Goal: Information Seeking & Learning: Learn about a topic

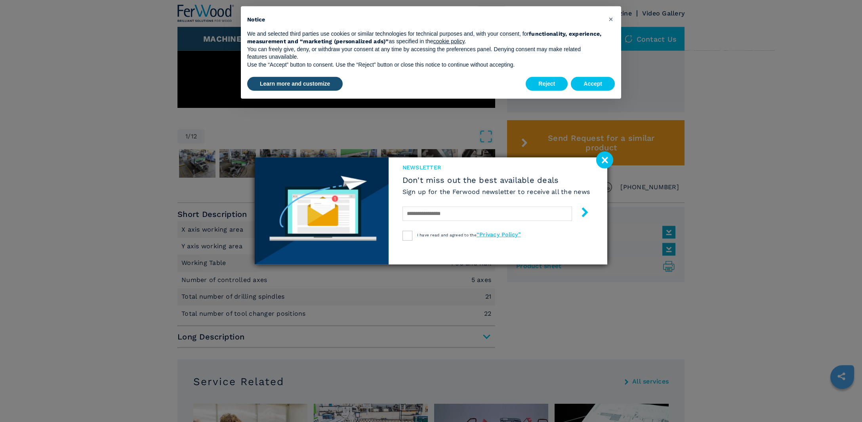
scroll to position [334, 0]
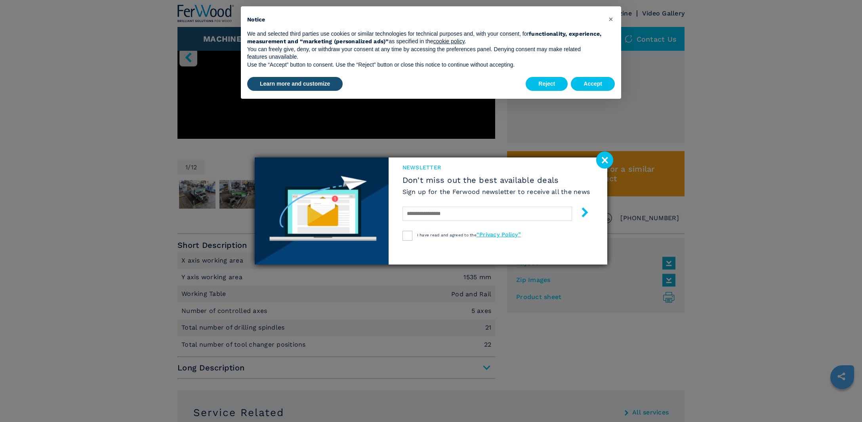
click at [606, 162] on image at bounding box center [604, 159] width 17 height 17
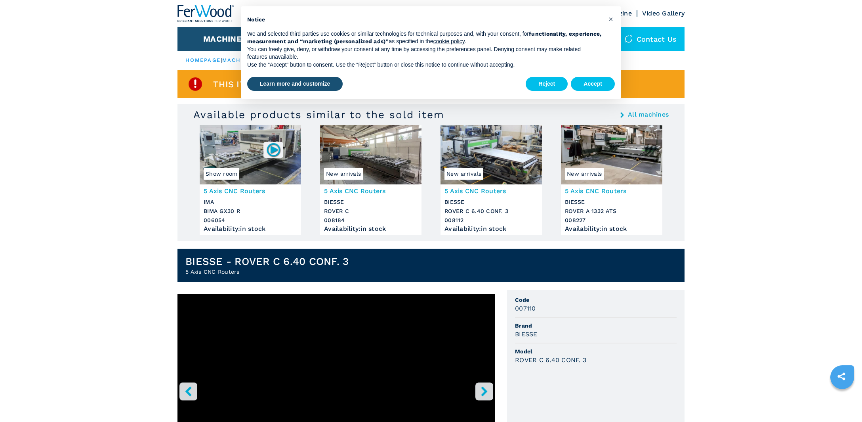
scroll to position [0, 0]
click at [351, 162] on img at bounding box center [370, 154] width 101 height 59
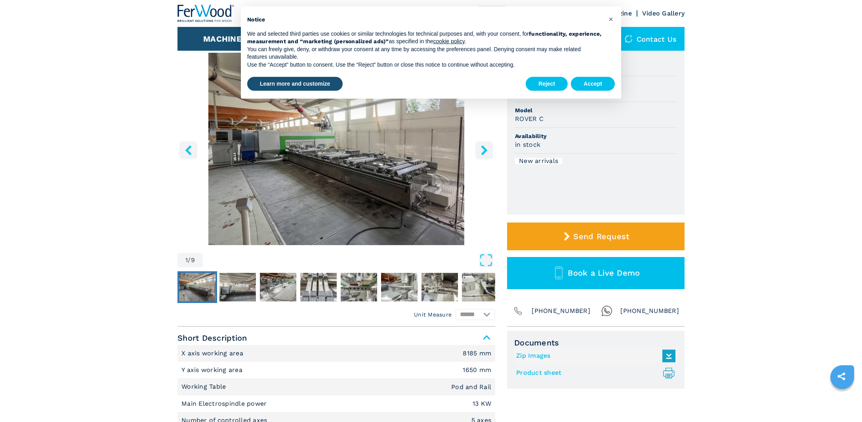
scroll to position [42, 0]
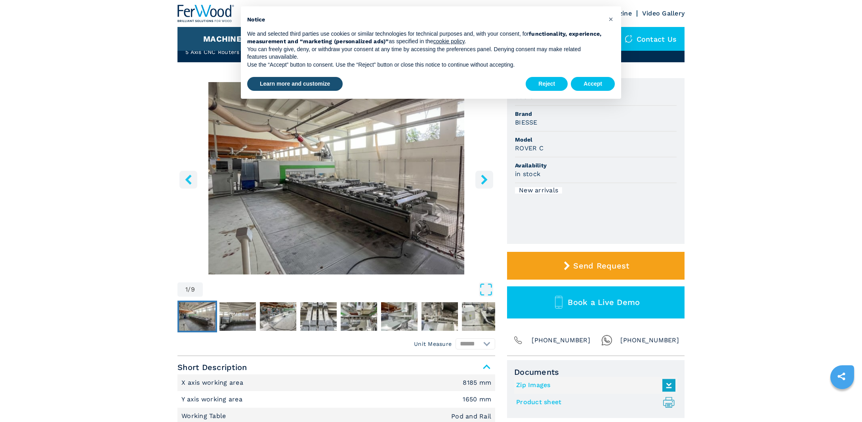
click at [483, 179] on icon "right-button" at bounding box center [485, 179] width 10 height 10
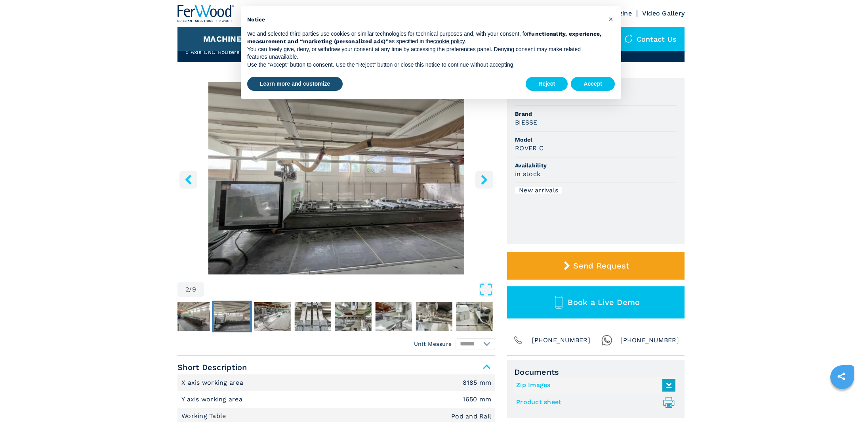
click at [483, 179] on icon "right-button" at bounding box center [485, 179] width 10 height 10
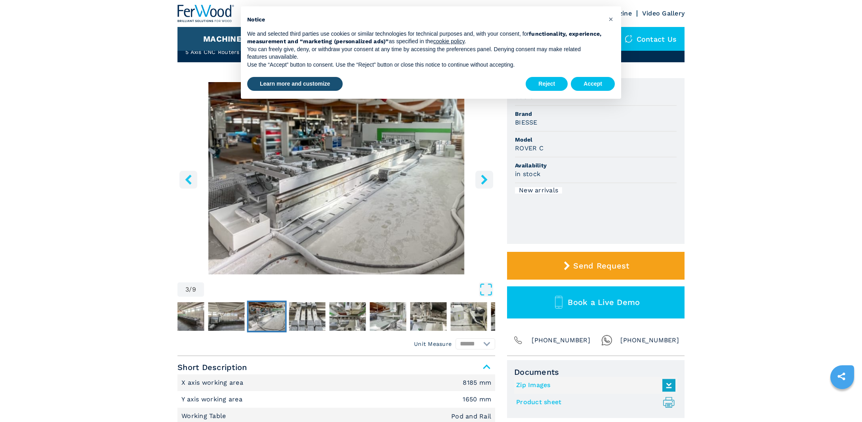
click at [483, 179] on icon "right-button" at bounding box center [485, 179] width 10 height 10
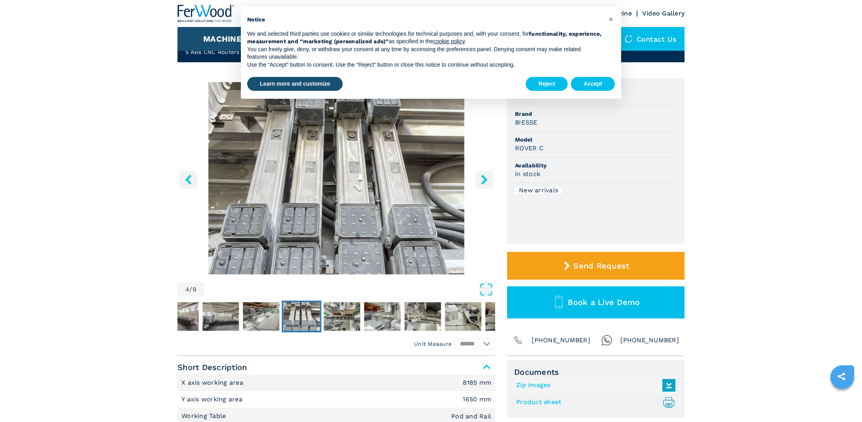
click at [483, 179] on icon "right-button" at bounding box center [485, 179] width 10 height 10
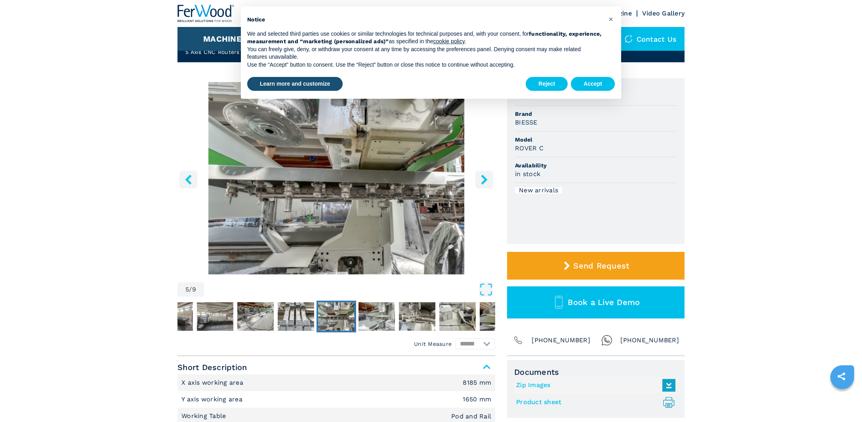
click at [483, 179] on icon "right-button" at bounding box center [485, 179] width 10 height 10
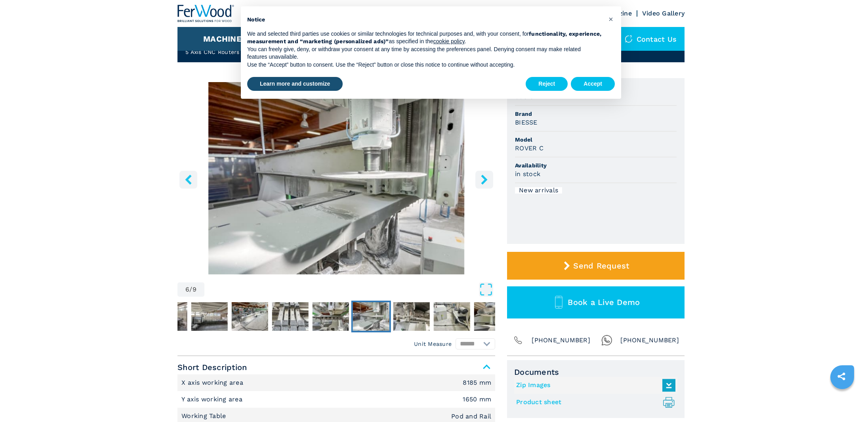
click at [483, 179] on icon "right-button" at bounding box center [485, 179] width 10 height 10
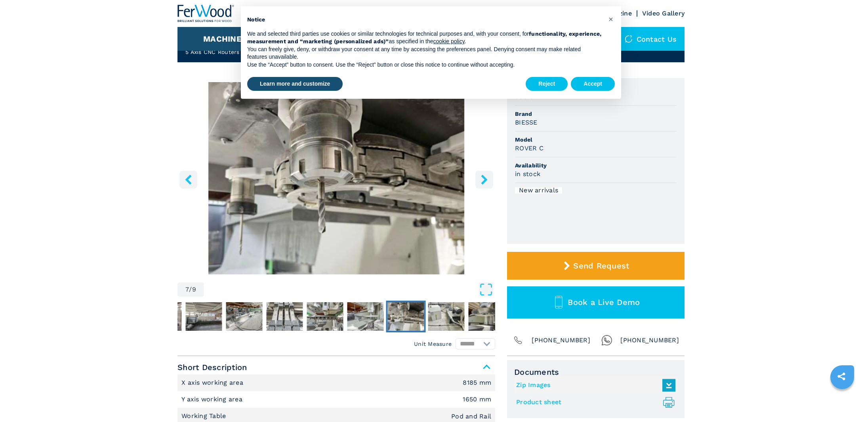
click at [483, 179] on icon "right-button" at bounding box center [485, 179] width 10 height 10
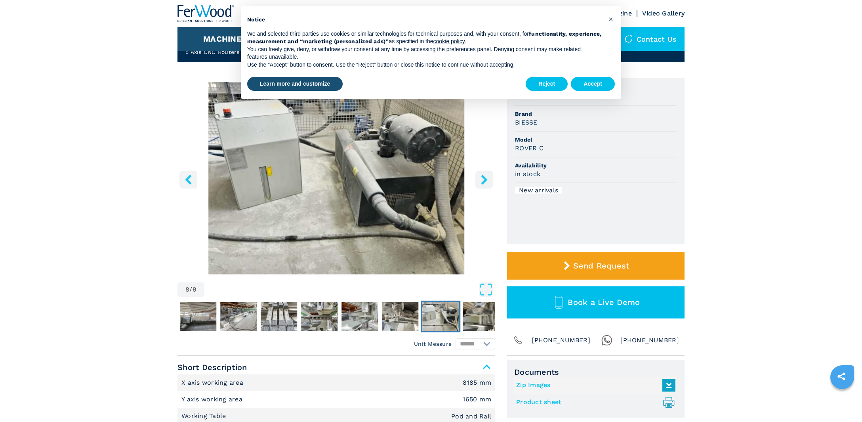
click at [483, 179] on icon "right-button" at bounding box center [485, 179] width 10 height 10
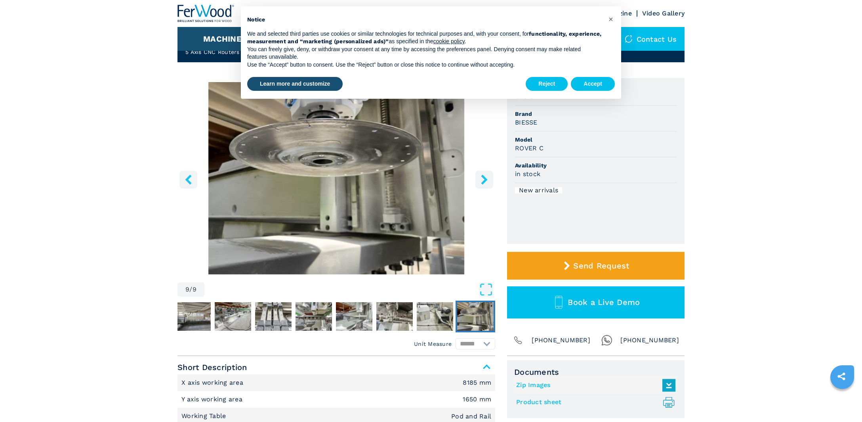
click at [483, 179] on icon "right-button" at bounding box center [485, 179] width 10 height 10
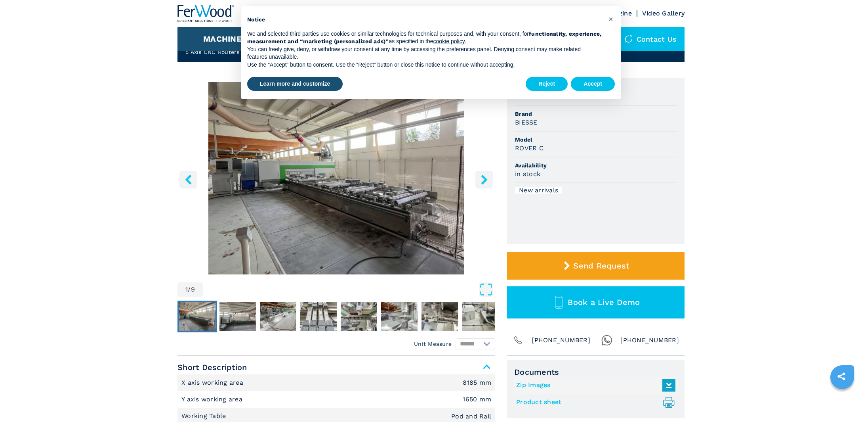
click at [483, 179] on icon "right-button" at bounding box center [485, 179] width 10 height 10
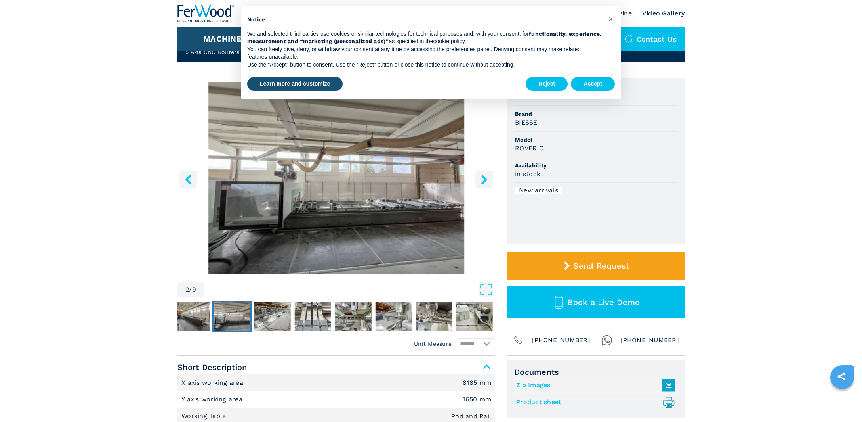
click at [483, 179] on icon "right-button" at bounding box center [485, 179] width 10 height 10
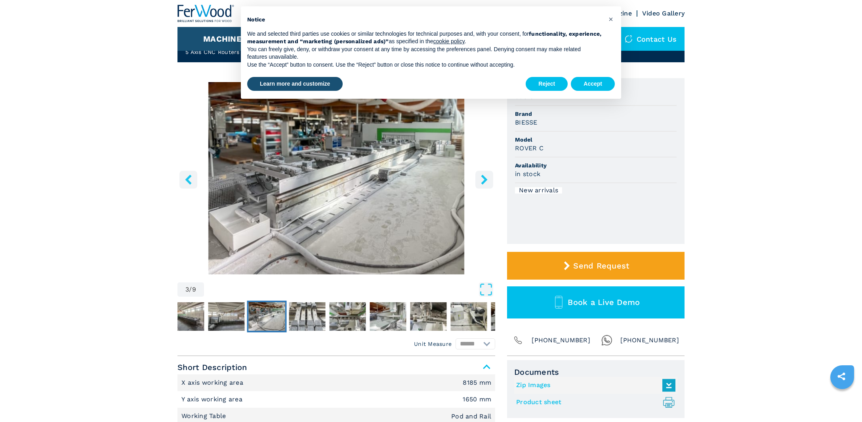
click at [483, 179] on icon "right-button" at bounding box center [485, 179] width 10 height 10
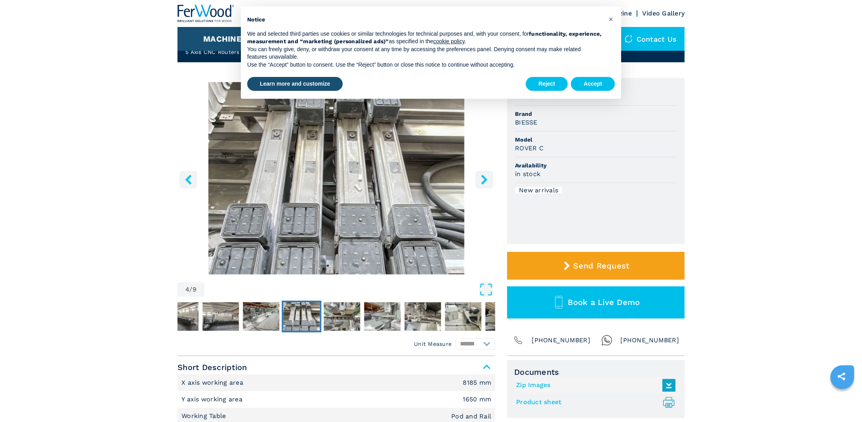
click at [483, 179] on icon "right-button" at bounding box center [485, 179] width 10 height 10
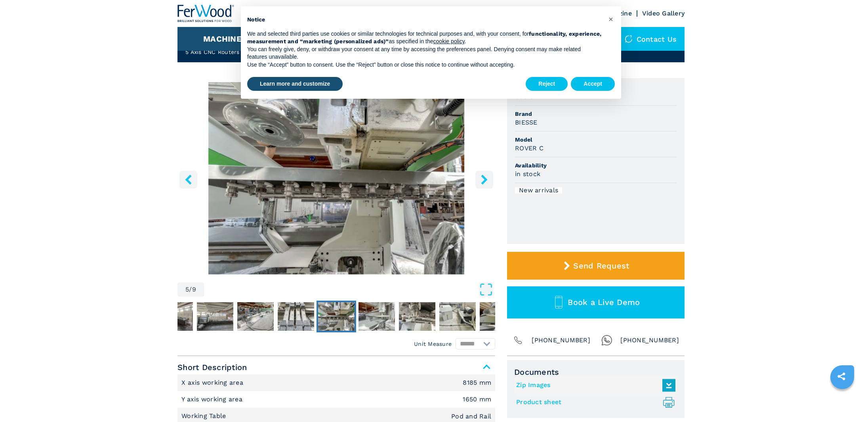
click at [483, 179] on icon "right-button" at bounding box center [485, 179] width 10 height 10
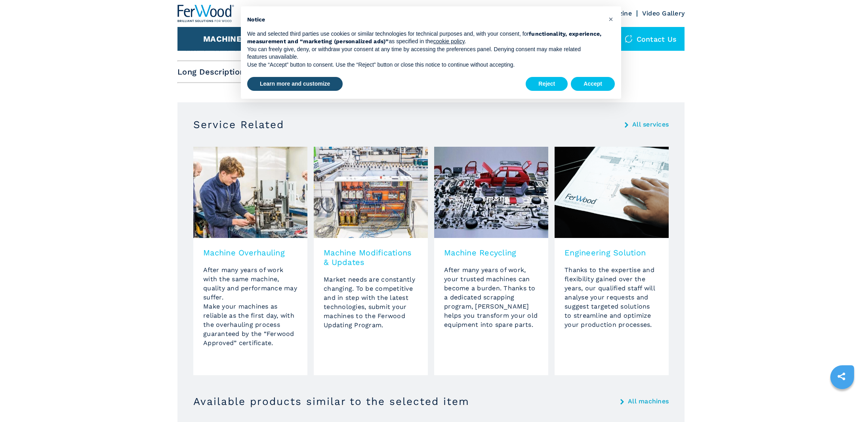
scroll to position [334, 0]
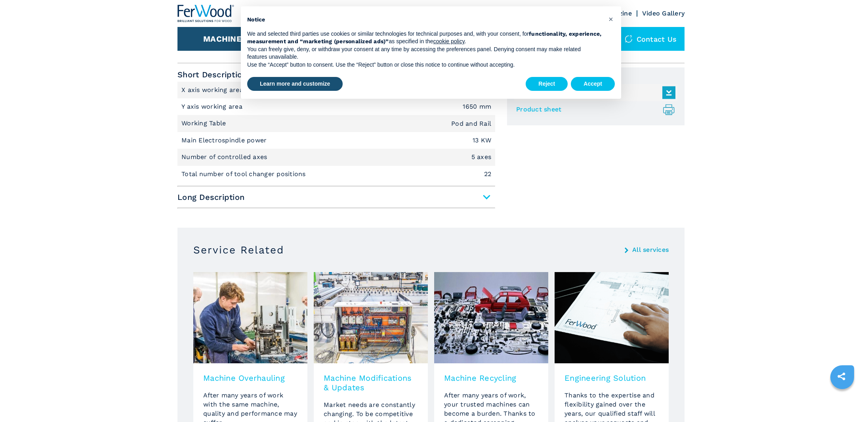
click at [487, 196] on span "Long Description" at bounding box center [337, 197] width 318 height 14
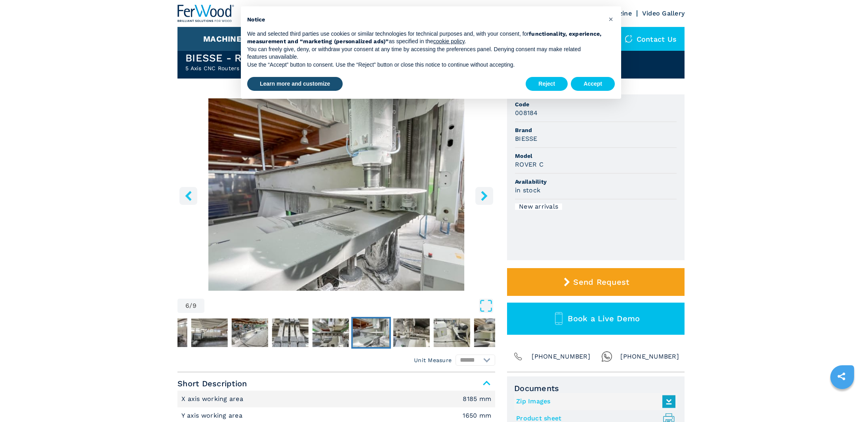
scroll to position [0, 0]
